Goal: Information Seeking & Learning: Learn about a topic

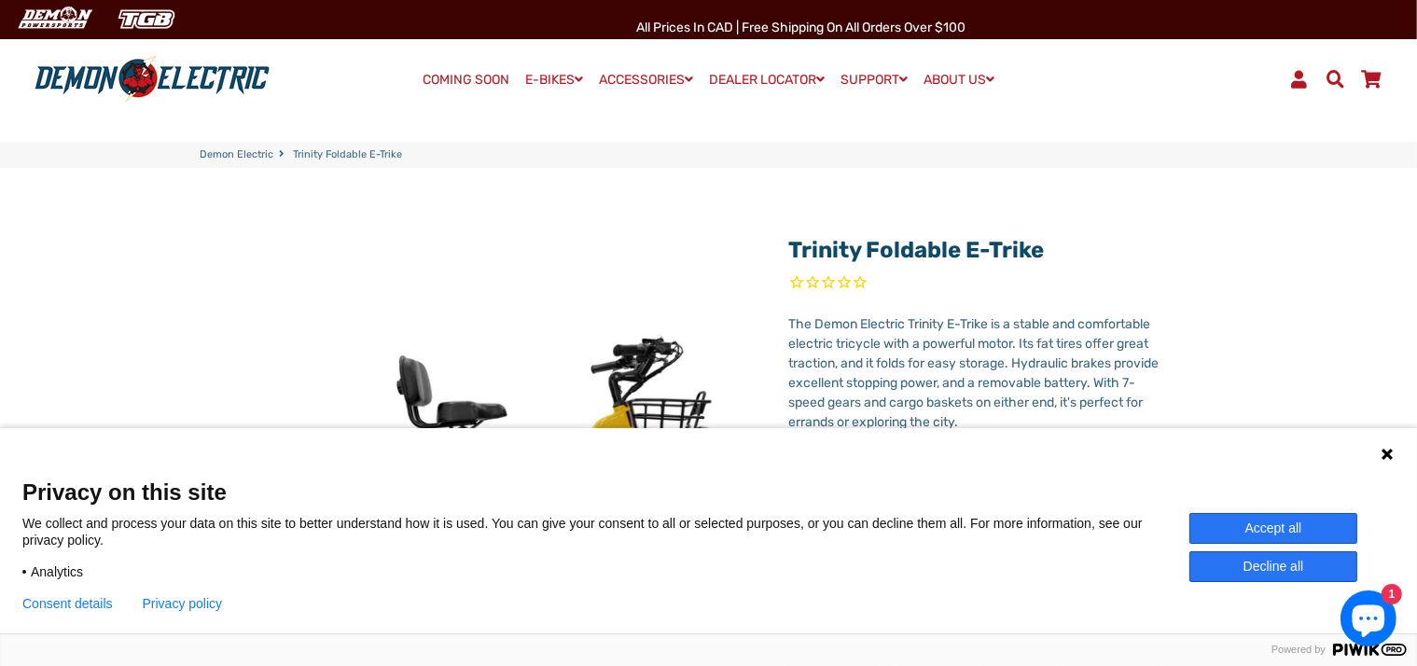
click at [58, 599] on button "Consent details" at bounding box center [67, 603] width 90 height 15
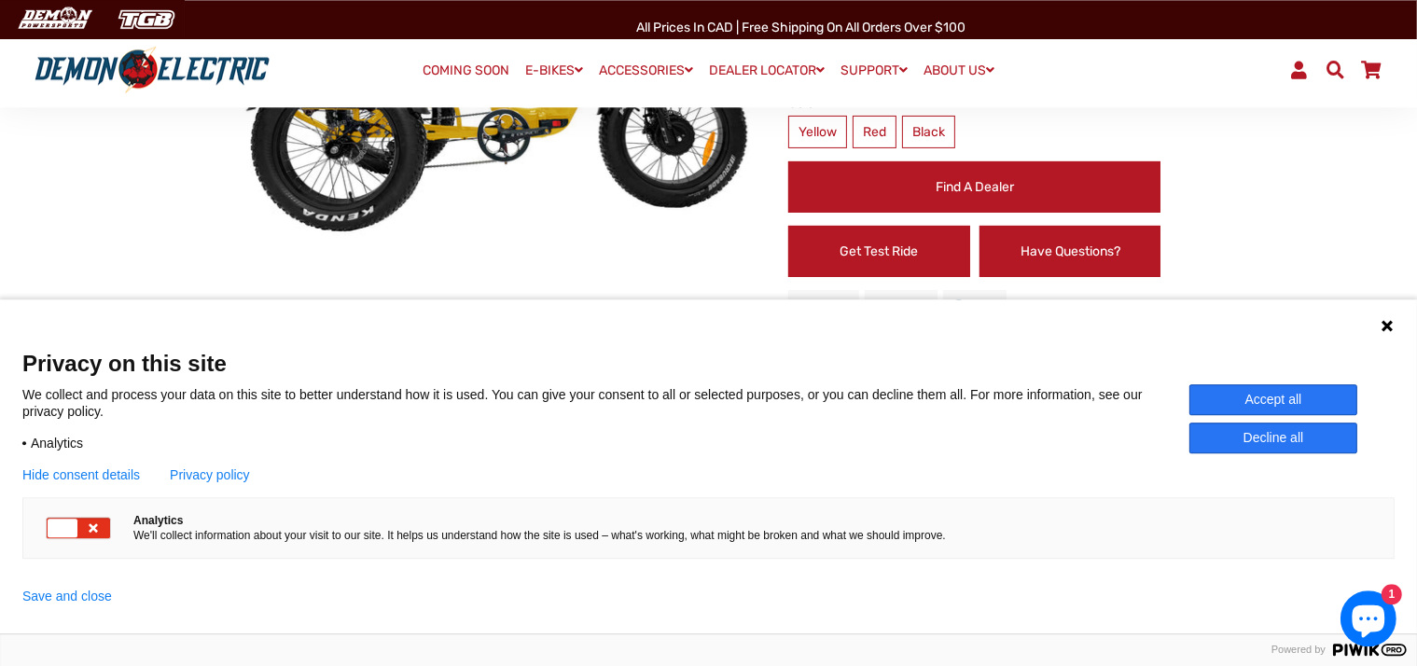
scroll to position [448, 0]
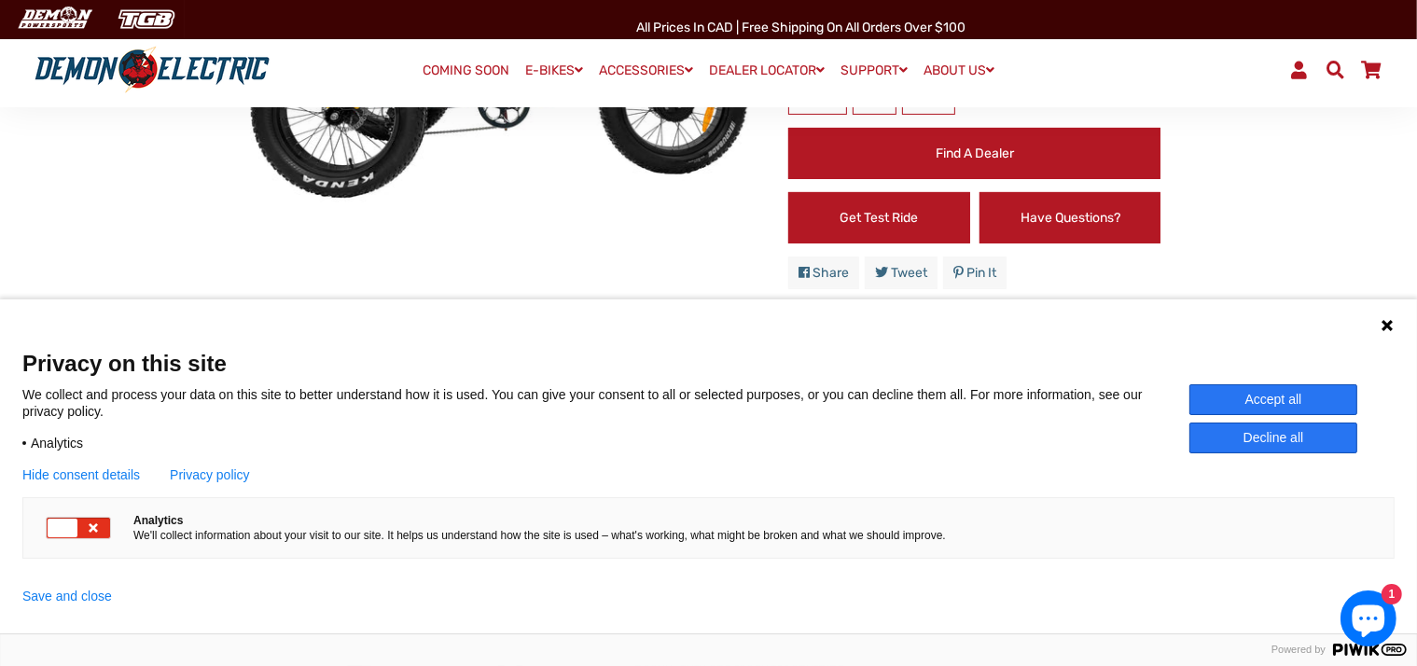
click at [99, 519] on icon at bounding box center [93, 528] width 15 height 19
click at [99, 521] on div at bounding box center [94, 528] width 30 height 19
click at [1388, 320] on icon at bounding box center [1387, 325] width 11 height 11
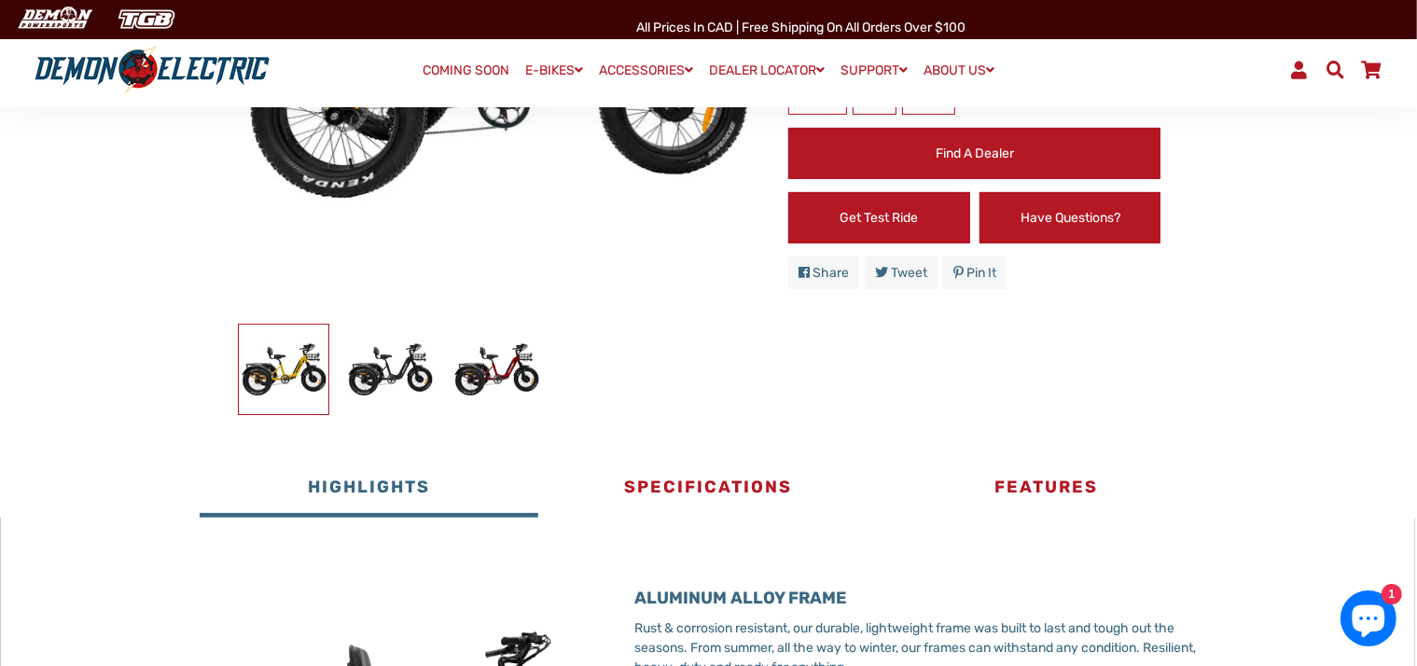
scroll to position [0, 0]
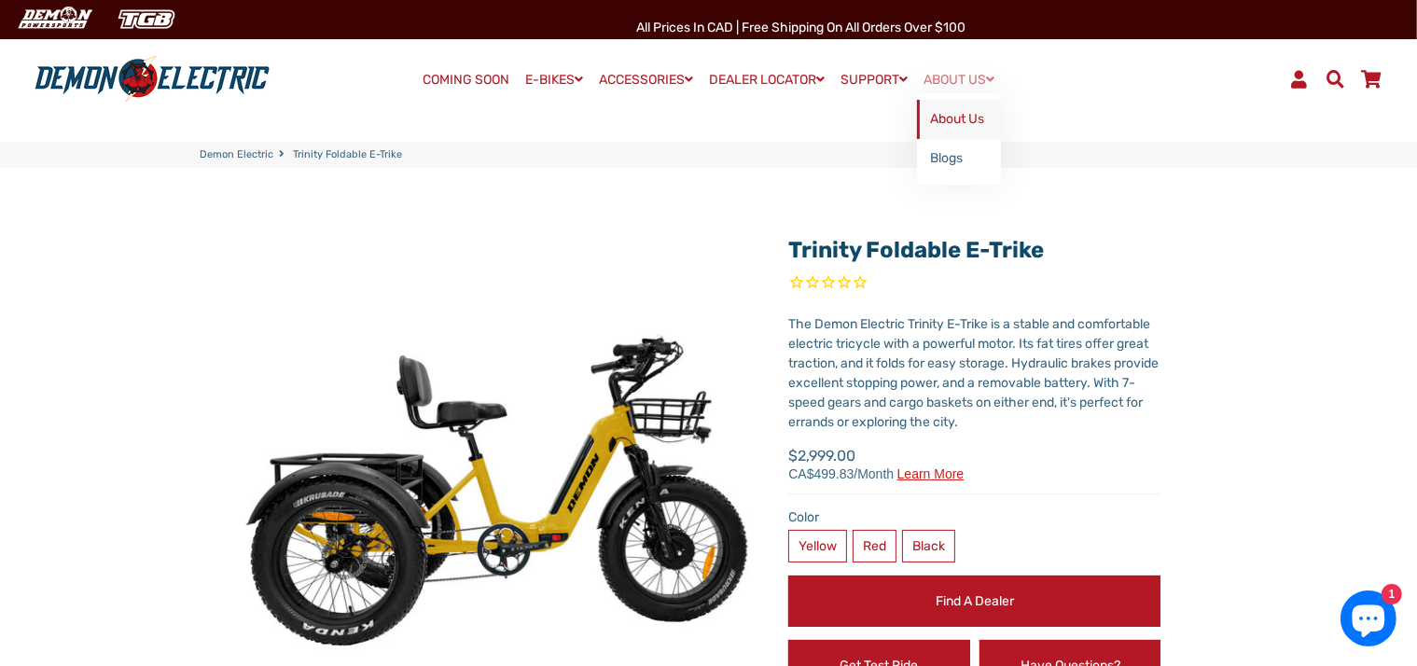
click at [993, 117] on link "About Us" at bounding box center [959, 119] width 84 height 39
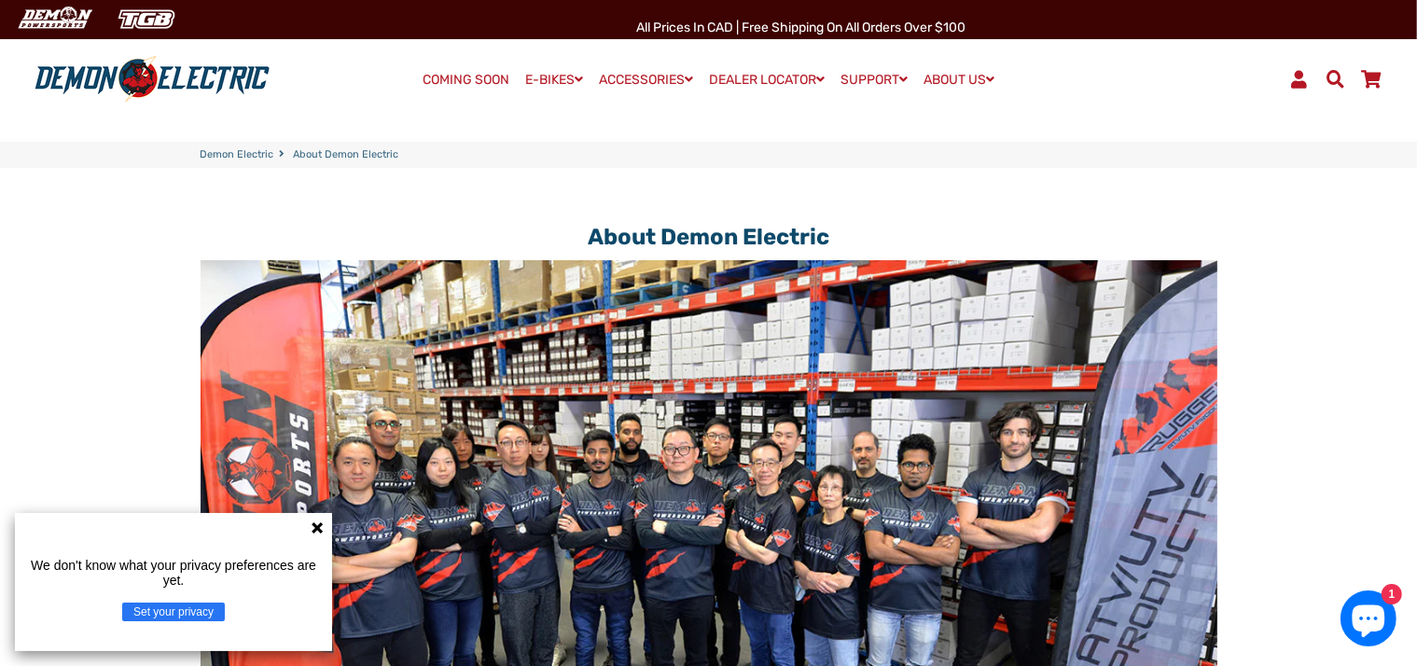
click at [154, 613] on button "Set your privacy" at bounding box center [173, 612] width 103 height 19
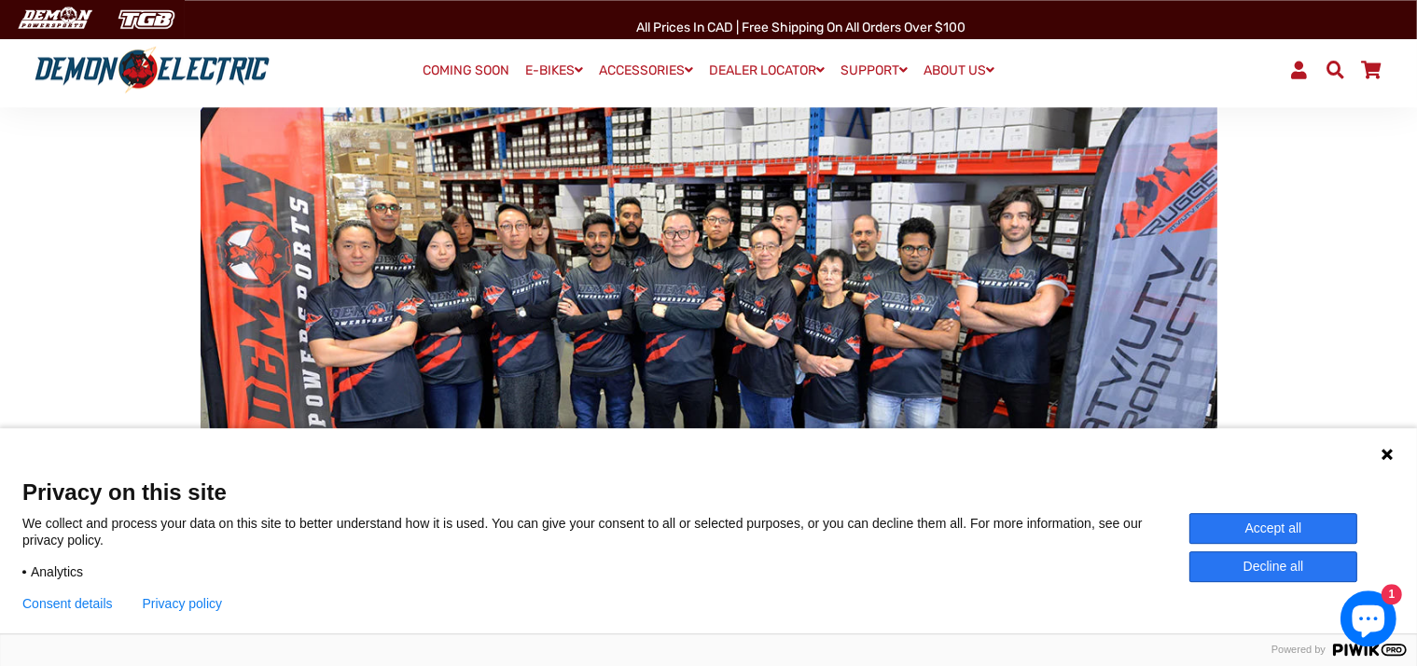
scroll to position [224, 0]
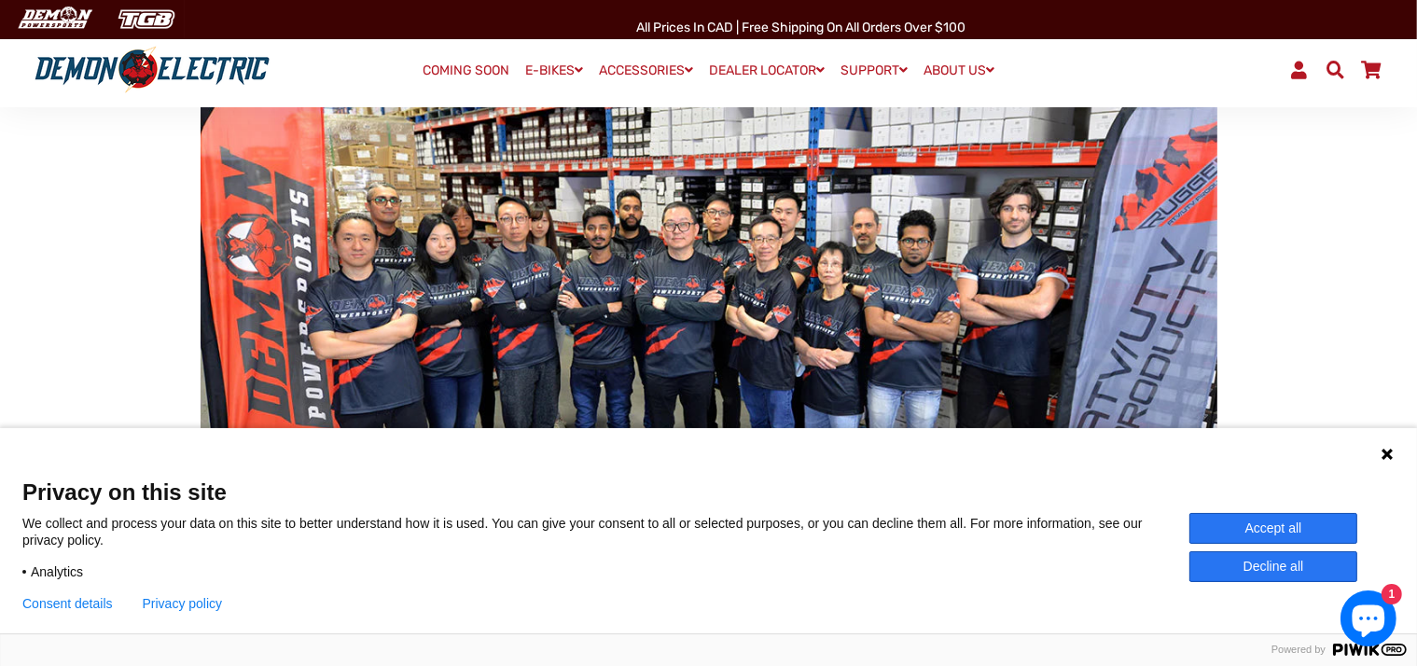
click at [1267, 563] on button "Decline all" at bounding box center [1274, 566] width 168 height 31
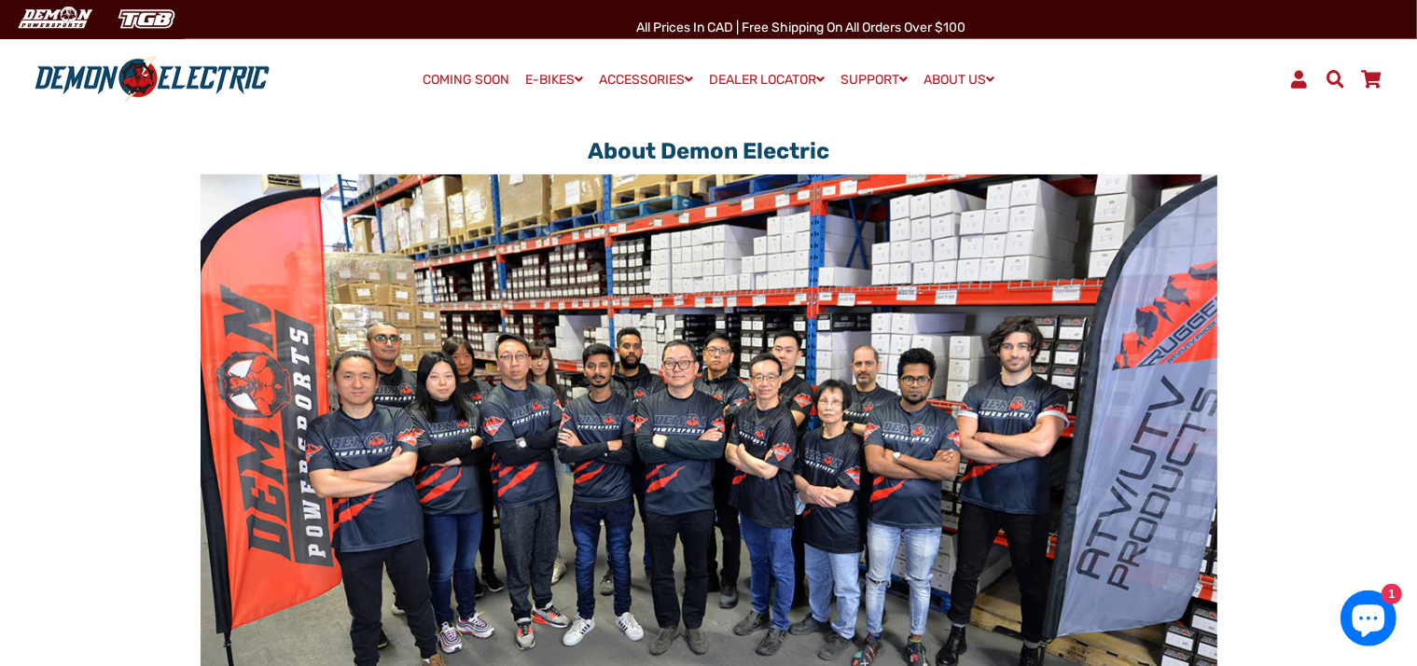
scroll to position [0, 0]
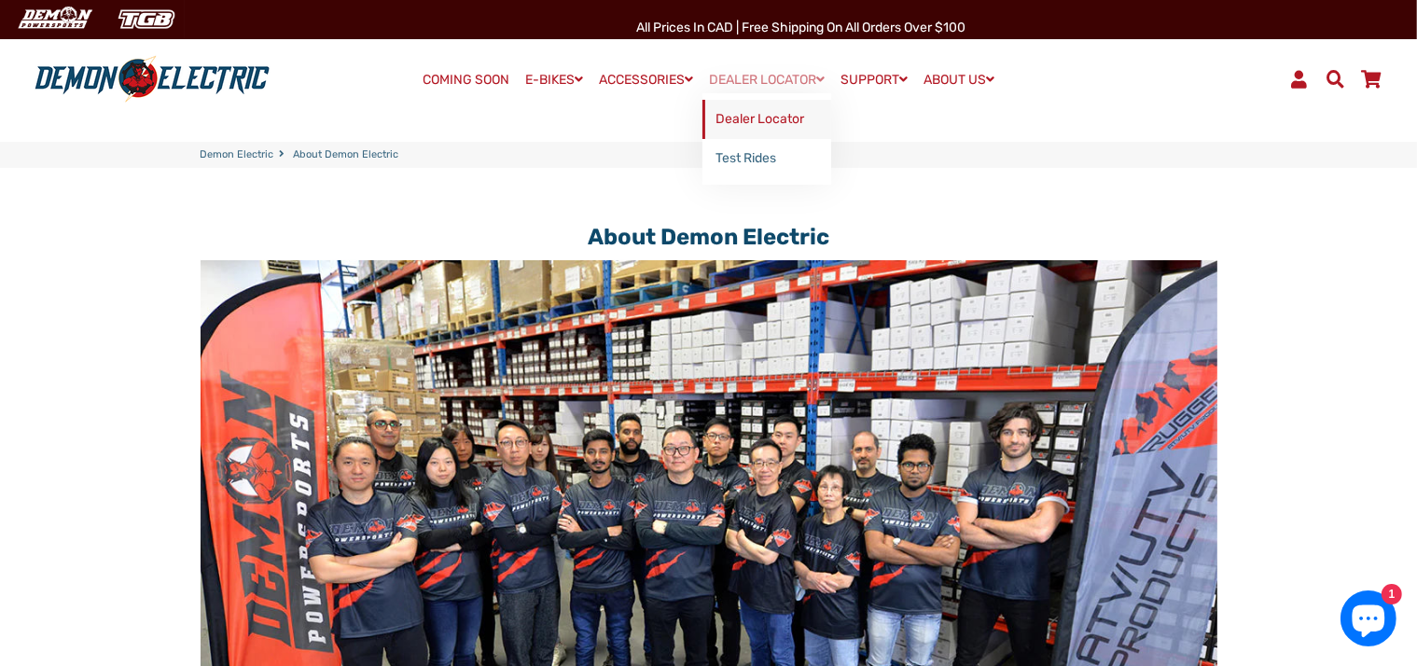
click at [798, 116] on link "Dealer Locator" at bounding box center [767, 119] width 129 height 39
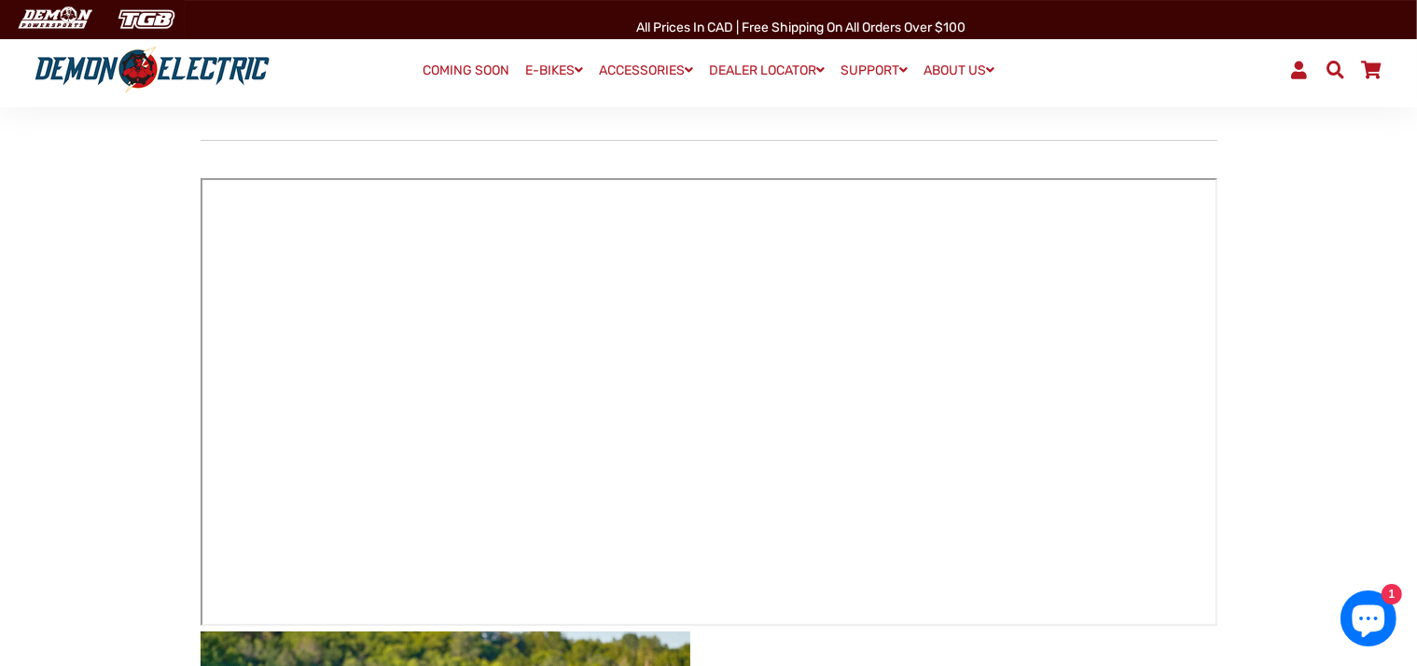
scroll to position [336, 0]
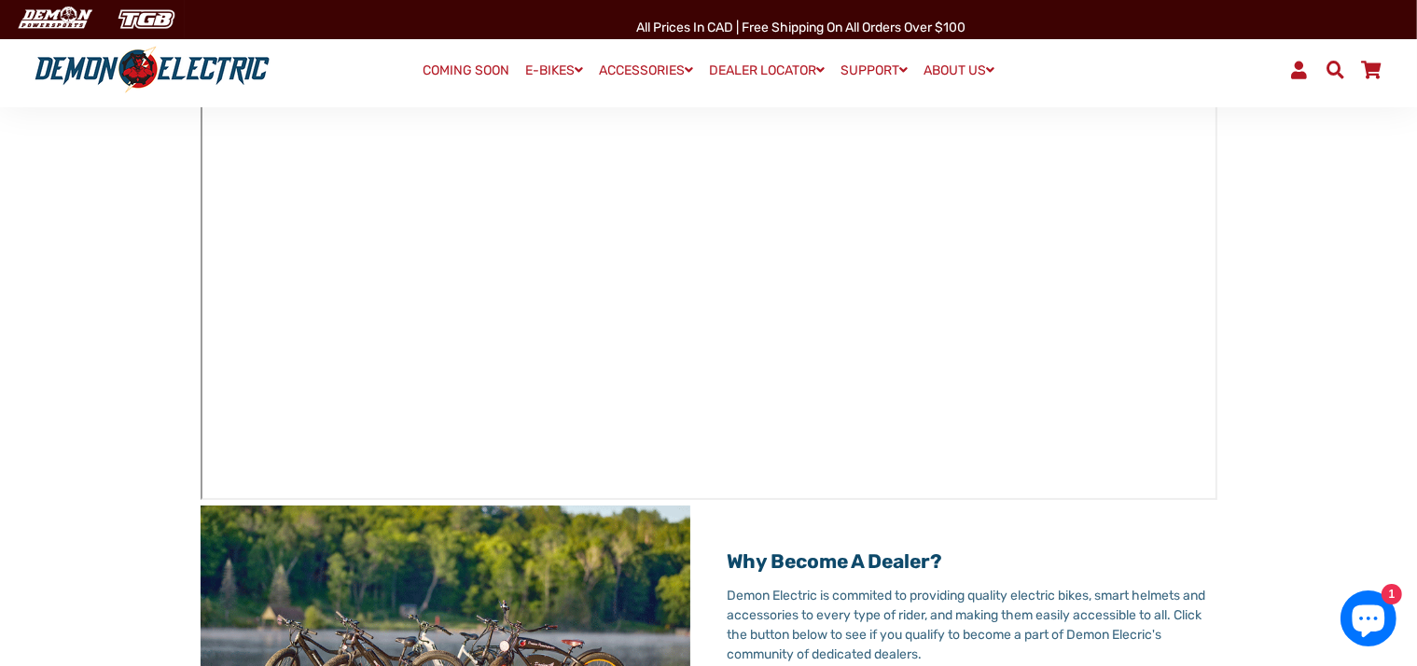
click at [1356, 281] on main "Dealer Locator Demon Electric works with local dealers all over Canada and USA …" at bounding box center [708, 666] width 1417 height 1668
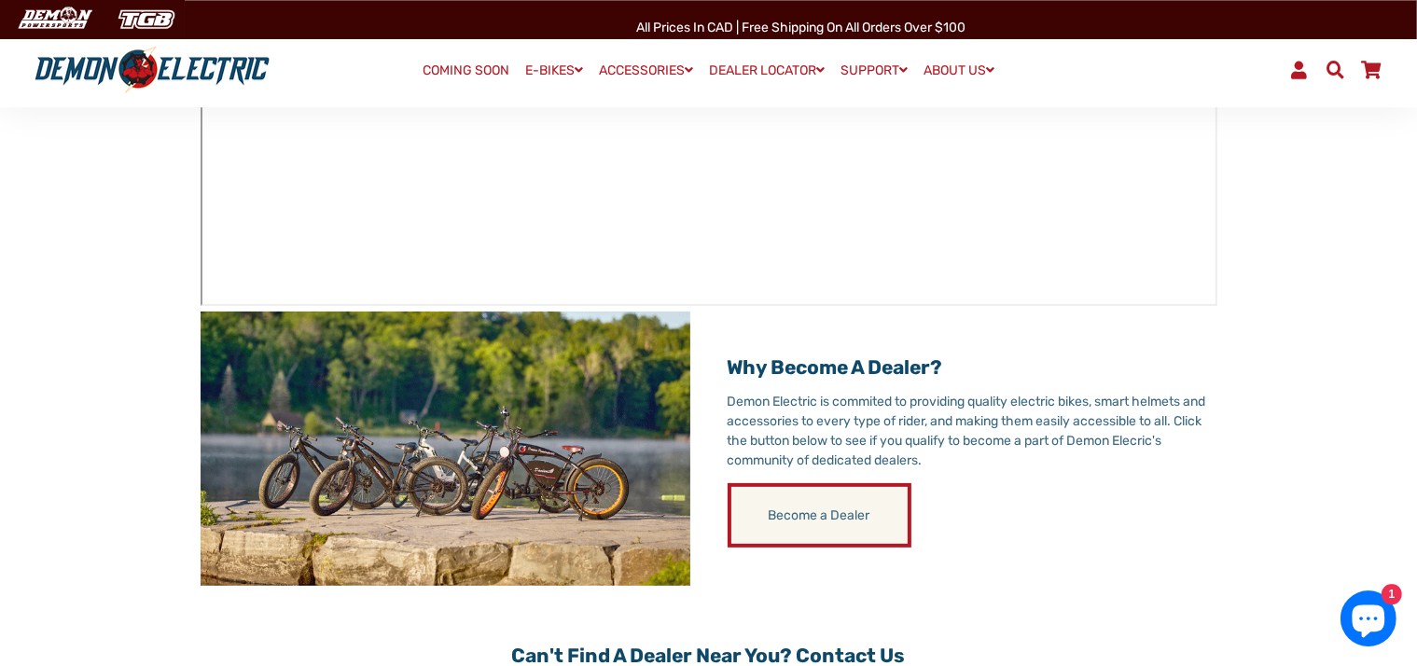
scroll to position [560, 0]
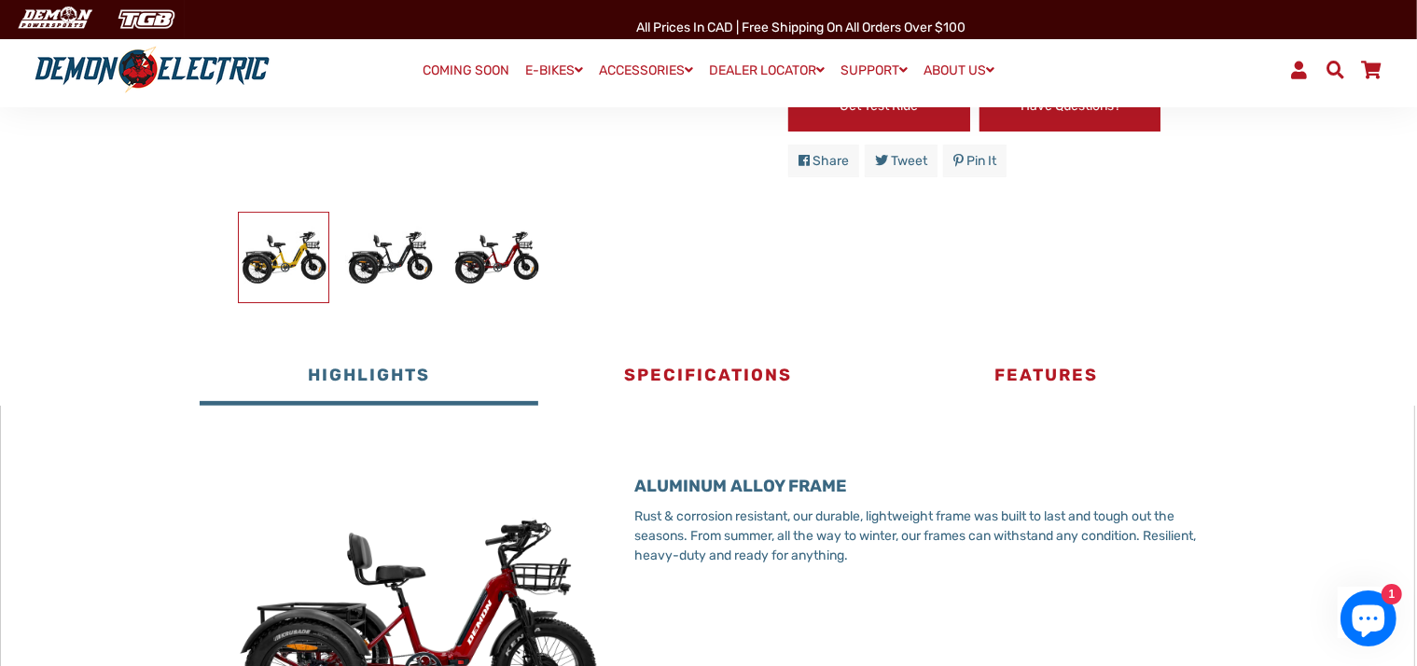
scroll to position [672, 0]
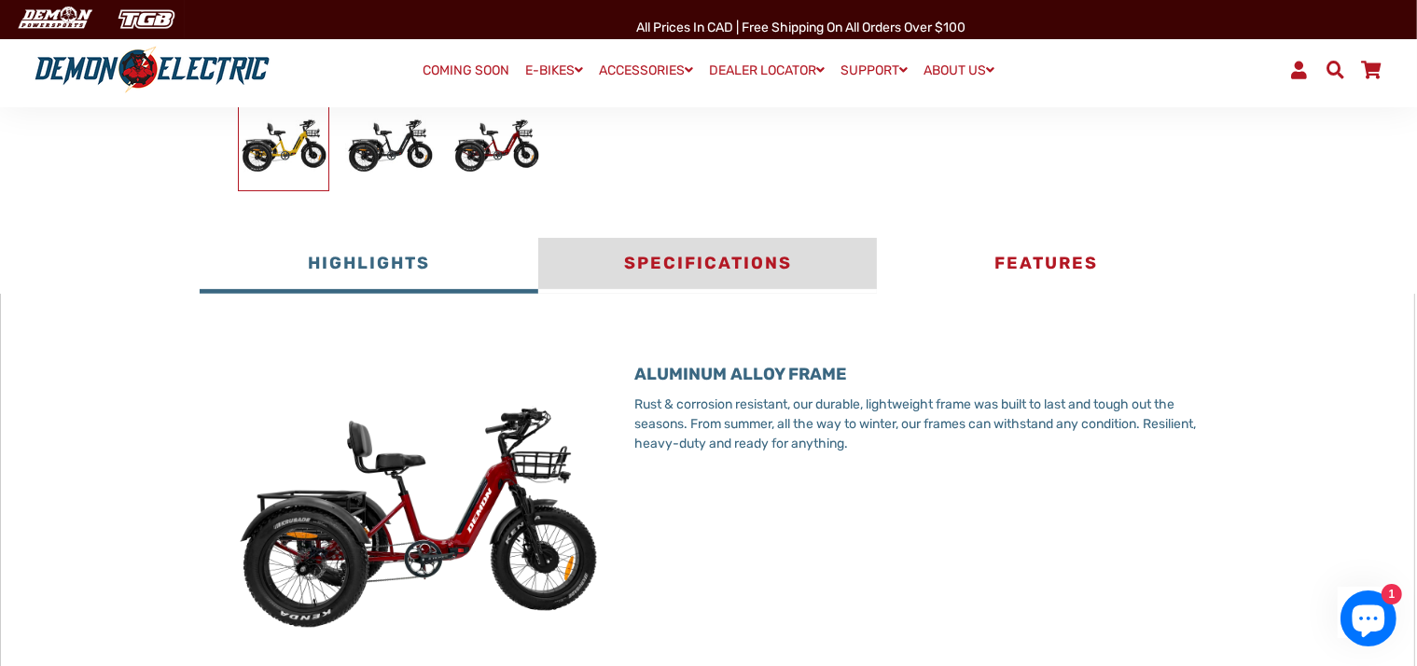
click at [708, 273] on button "Specifications" at bounding box center [707, 266] width 339 height 56
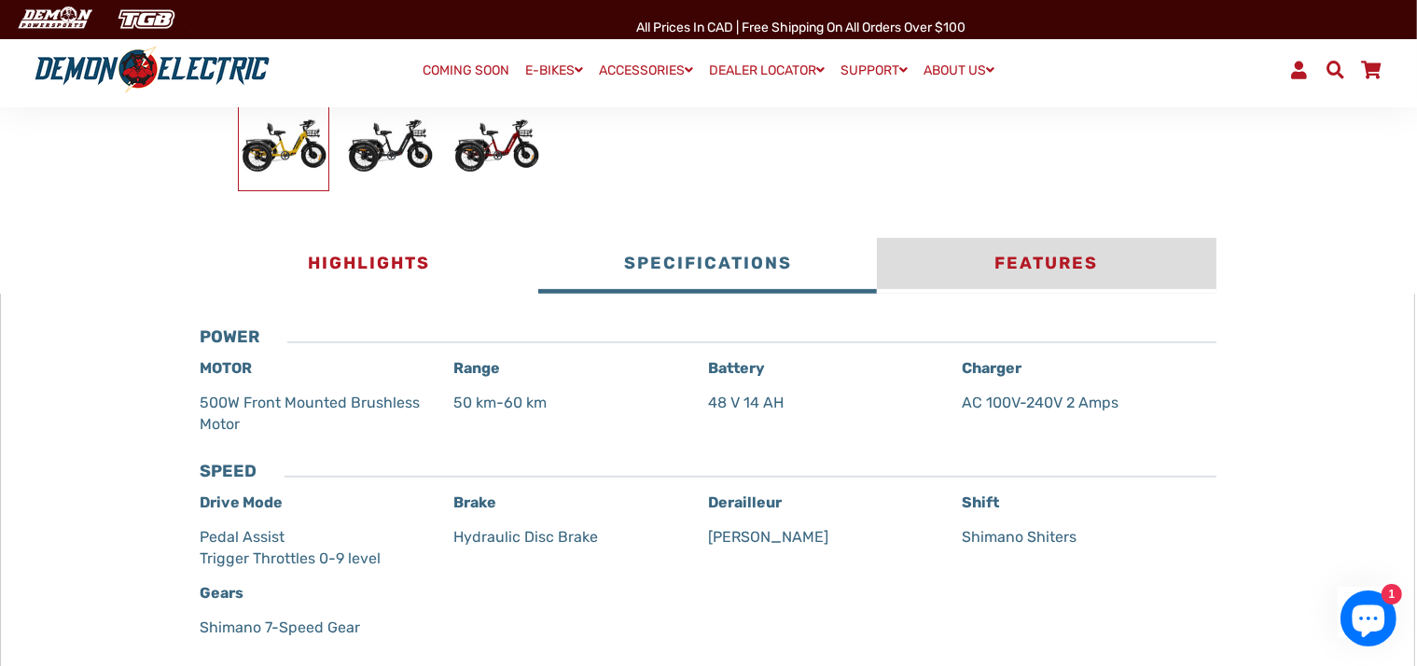
click at [1031, 268] on button "Features" at bounding box center [1046, 266] width 339 height 56
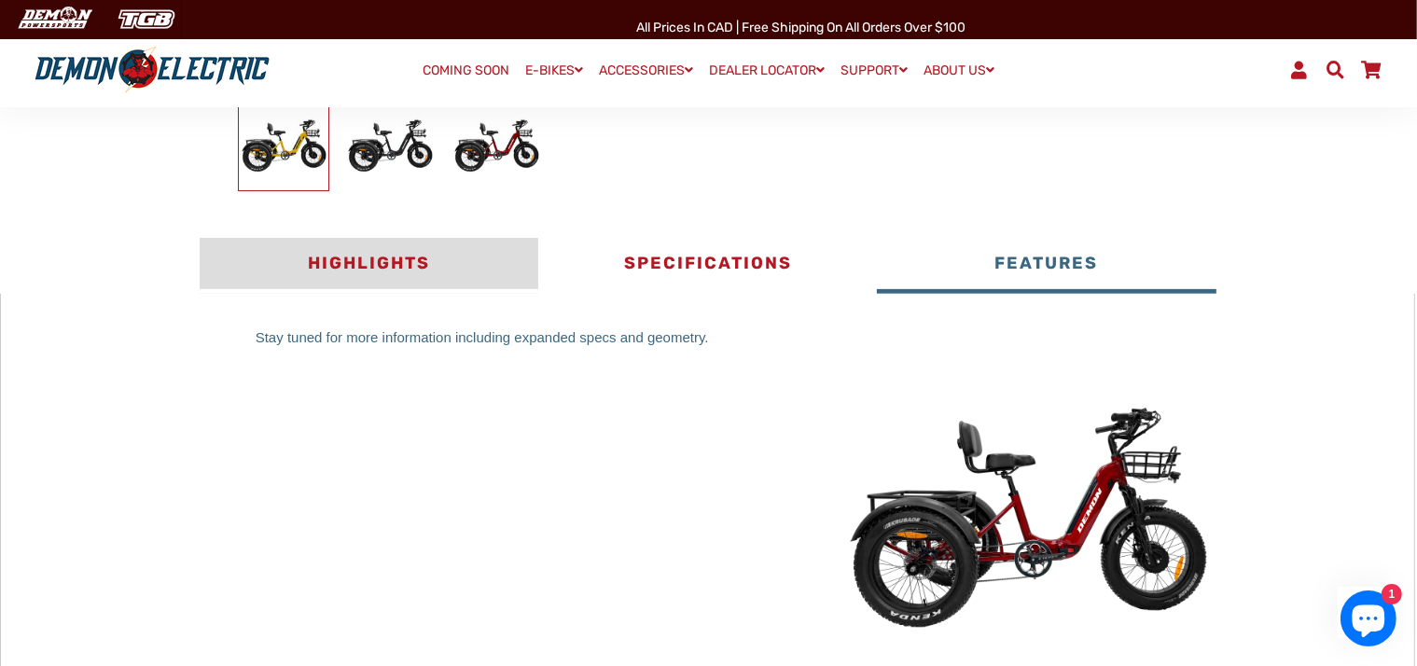
click at [387, 269] on button "Highlights" at bounding box center [369, 266] width 339 height 56
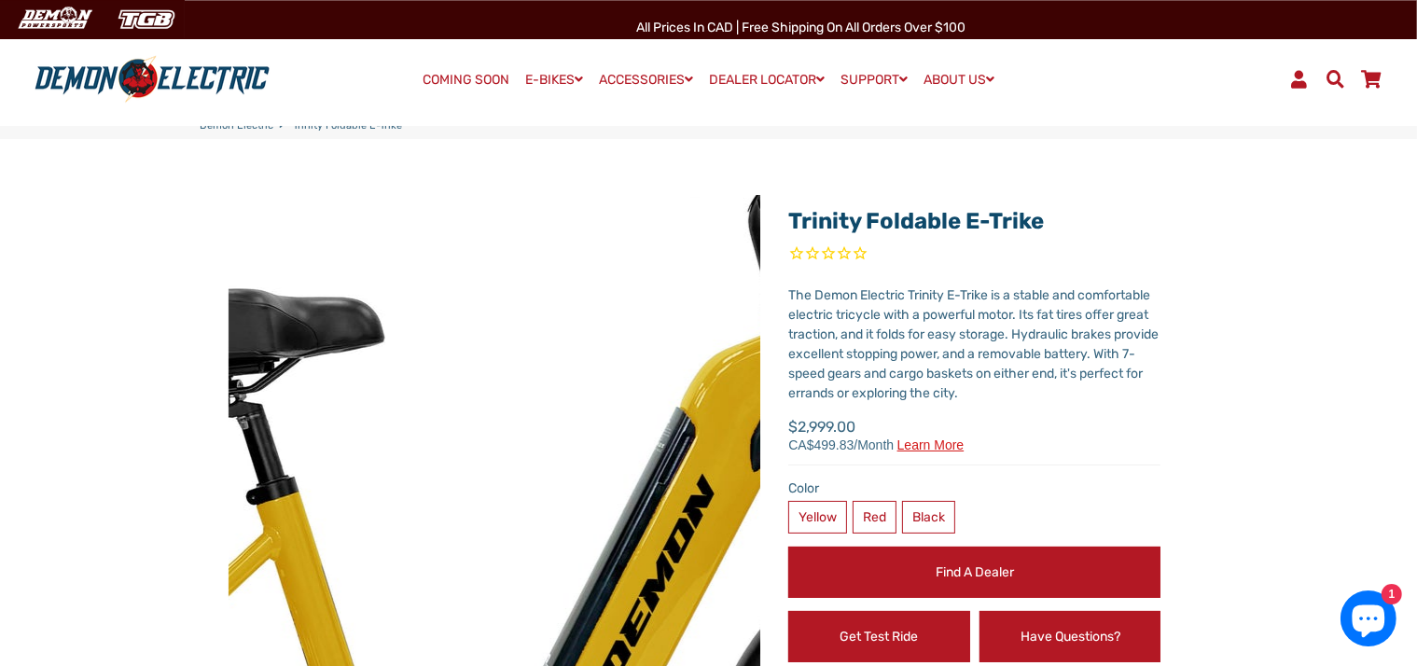
scroll to position [0, 0]
